Goal: Transaction & Acquisition: Purchase product/service

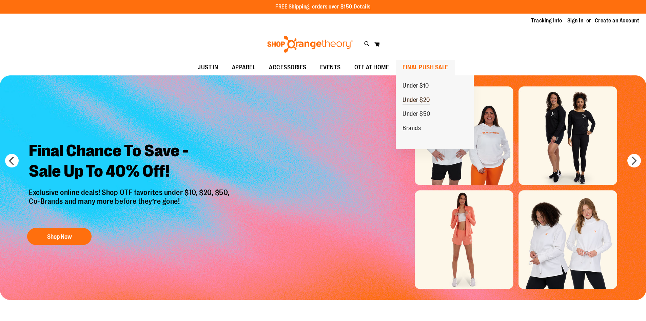
type input "**********"
click at [420, 98] on span "Under $20" at bounding box center [416, 100] width 27 height 8
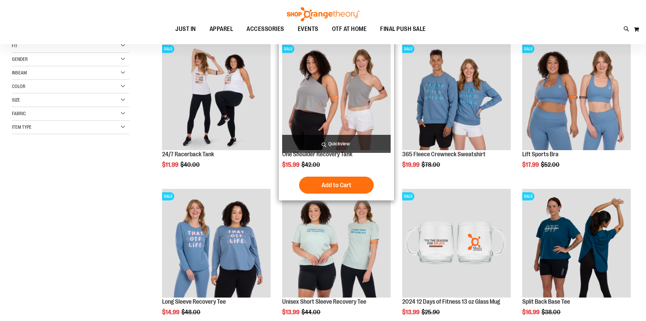
scroll to position [101, 0]
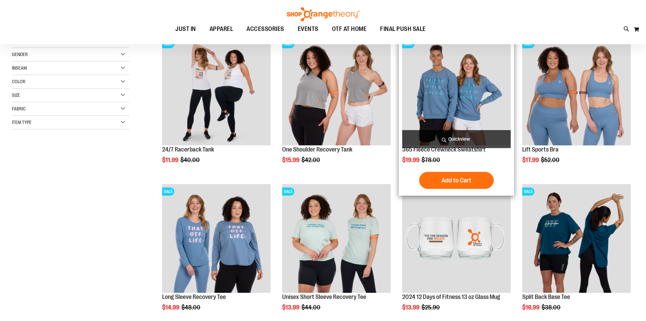
type input "**********"
click at [452, 104] on img "product" at bounding box center [456, 91] width 109 height 109
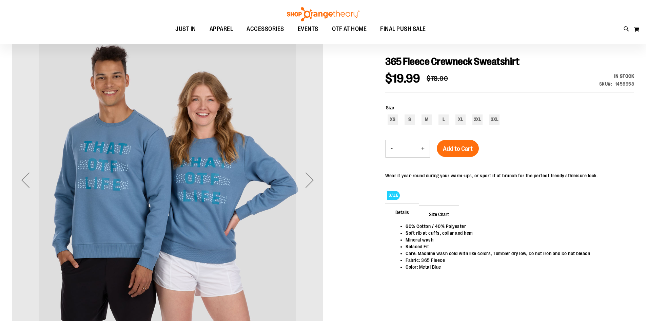
scroll to position [101, 0]
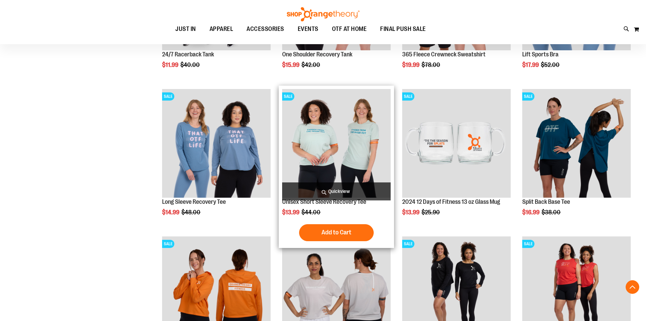
scroll to position [203, 0]
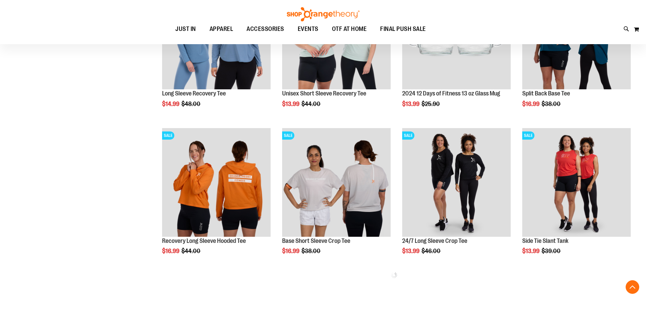
scroll to position [305, 0]
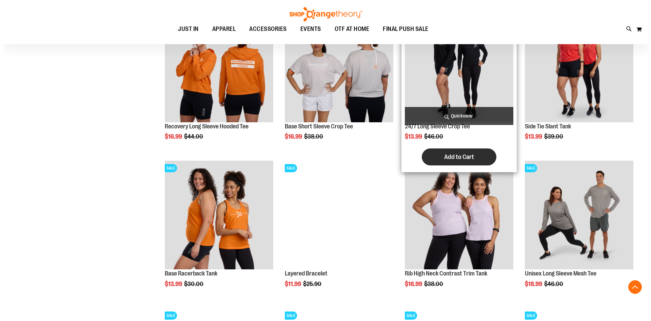
scroll to position [407, 0]
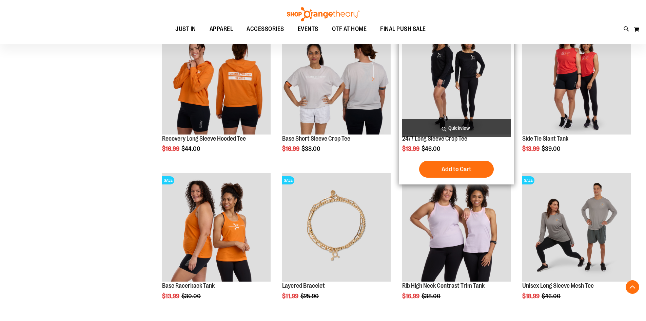
type input "**********"
click at [456, 91] on img "product" at bounding box center [456, 80] width 109 height 109
click at [461, 169] on span "Add to Cart" at bounding box center [457, 168] width 30 height 7
click at [458, 124] on span "Quickview" at bounding box center [456, 128] width 109 height 18
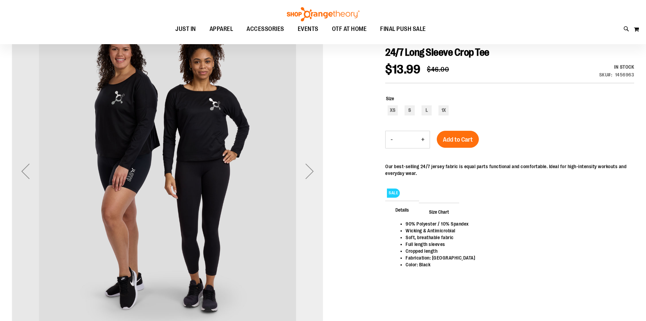
scroll to position [101, 0]
type input "**********"
click at [309, 184] on div "Next" at bounding box center [309, 170] width 27 height 27
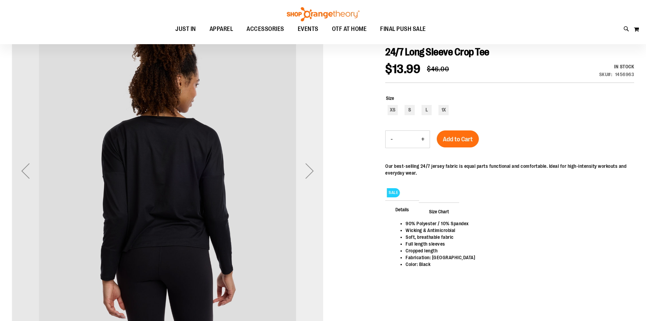
click at [309, 184] on div "Next" at bounding box center [309, 170] width 27 height 27
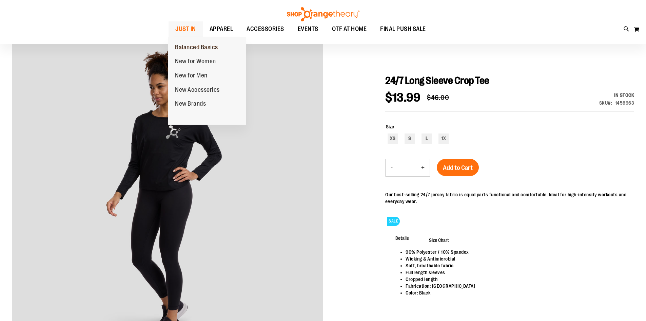
scroll to position [34, 0]
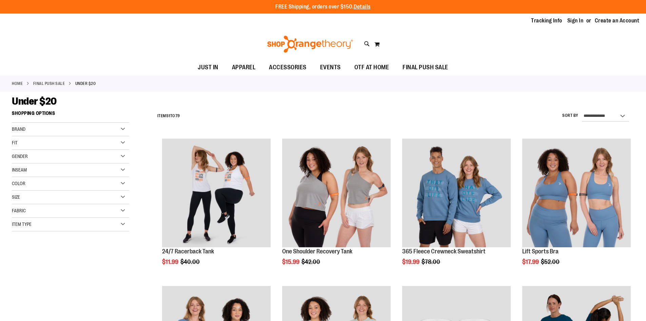
scroll to position [406, 0]
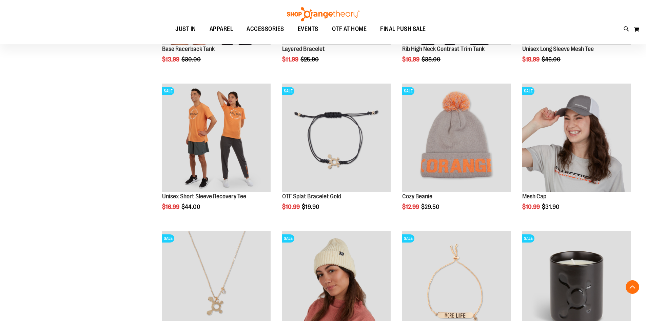
scroll to position [643, 0]
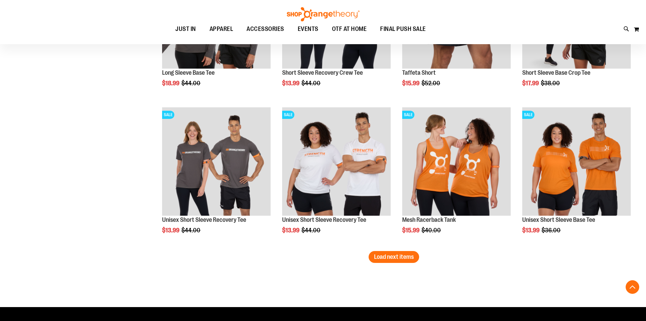
scroll to position [1220, 0]
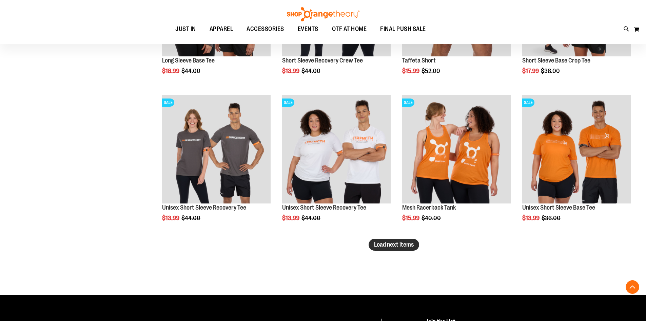
type input "**********"
click at [391, 247] on span "Load next items" at bounding box center [394, 244] width 40 height 7
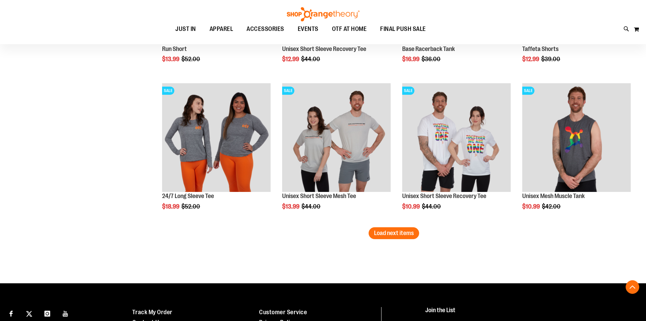
scroll to position [1695, 0]
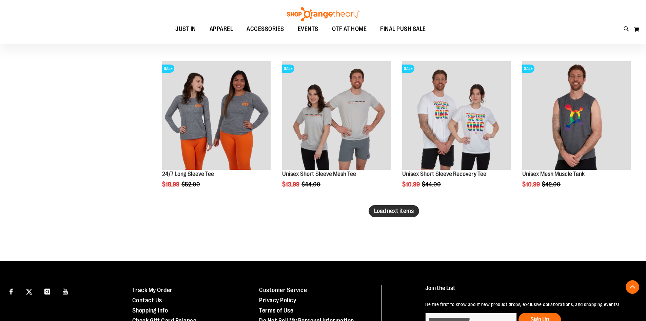
click at [390, 213] on span "Load next items" at bounding box center [394, 210] width 40 height 7
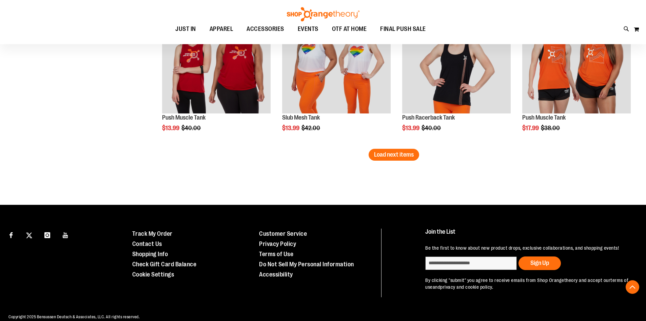
scroll to position [2203, 0]
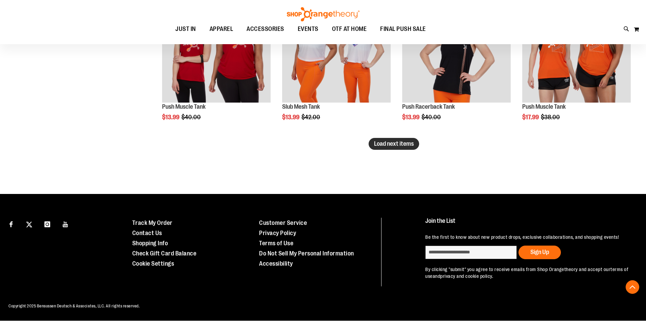
click at [404, 142] on span "Load next items" at bounding box center [394, 143] width 40 height 7
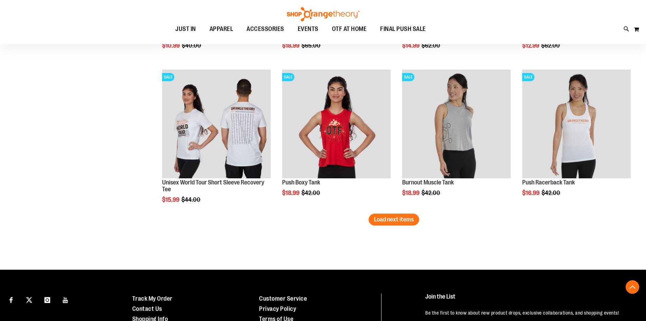
scroll to position [2571, 0]
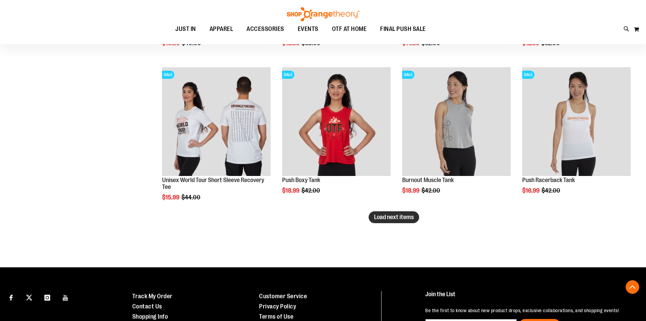
click at [403, 215] on span "Load next items" at bounding box center [394, 216] width 40 height 7
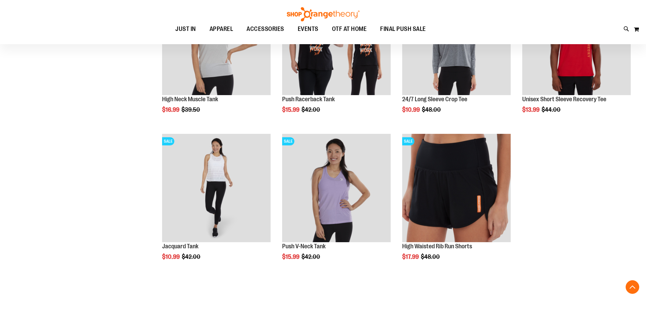
scroll to position [2809, 0]
